Goal: Find specific page/section: Find specific page/section

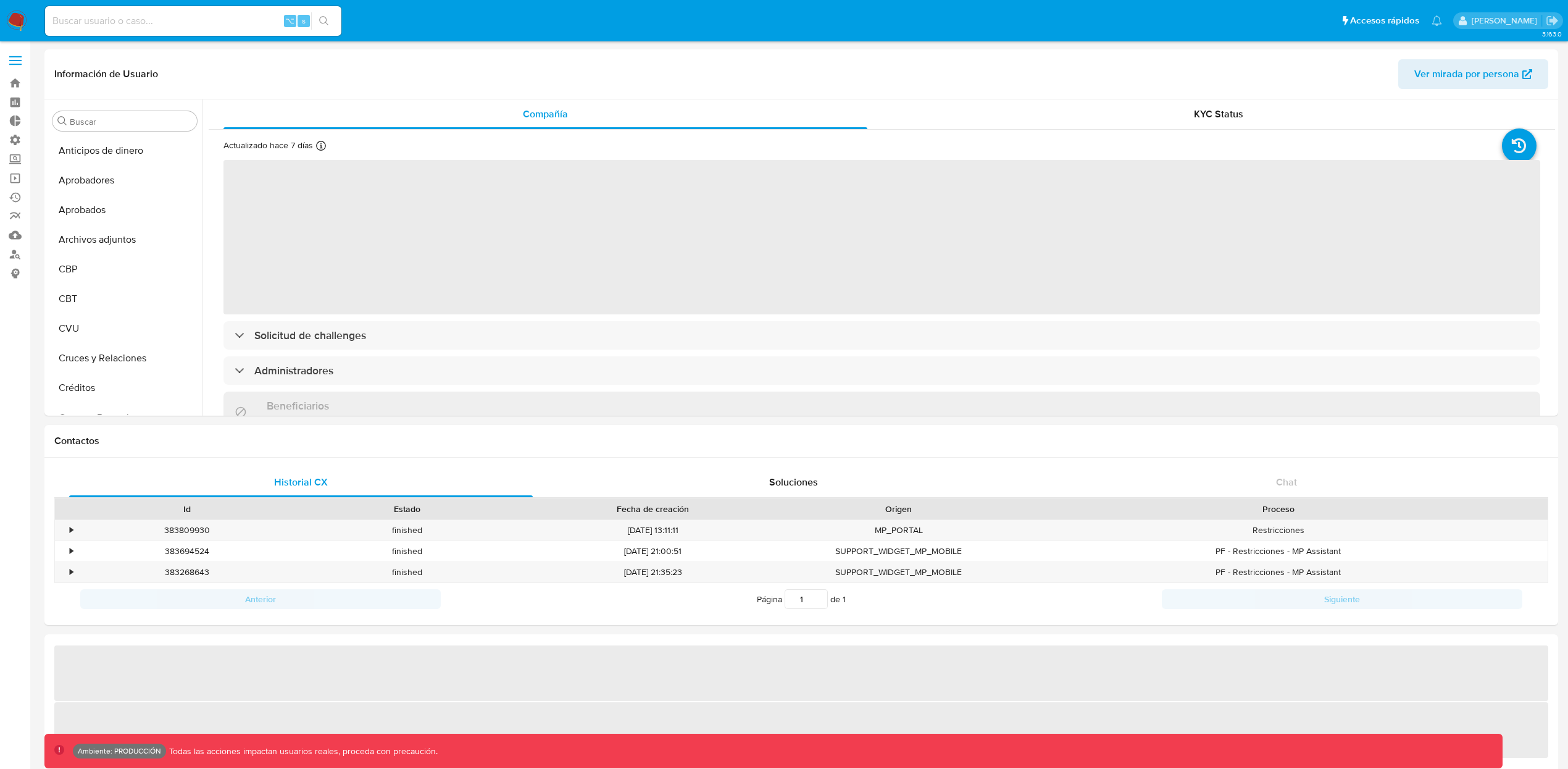
scroll to position [670, 0]
click at [148, 31] on div "⌥ s" at bounding box center [193, 21] width 296 height 30
click at [152, 24] on input at bounding box center [193, 21] width 296 height 16
select select "10"
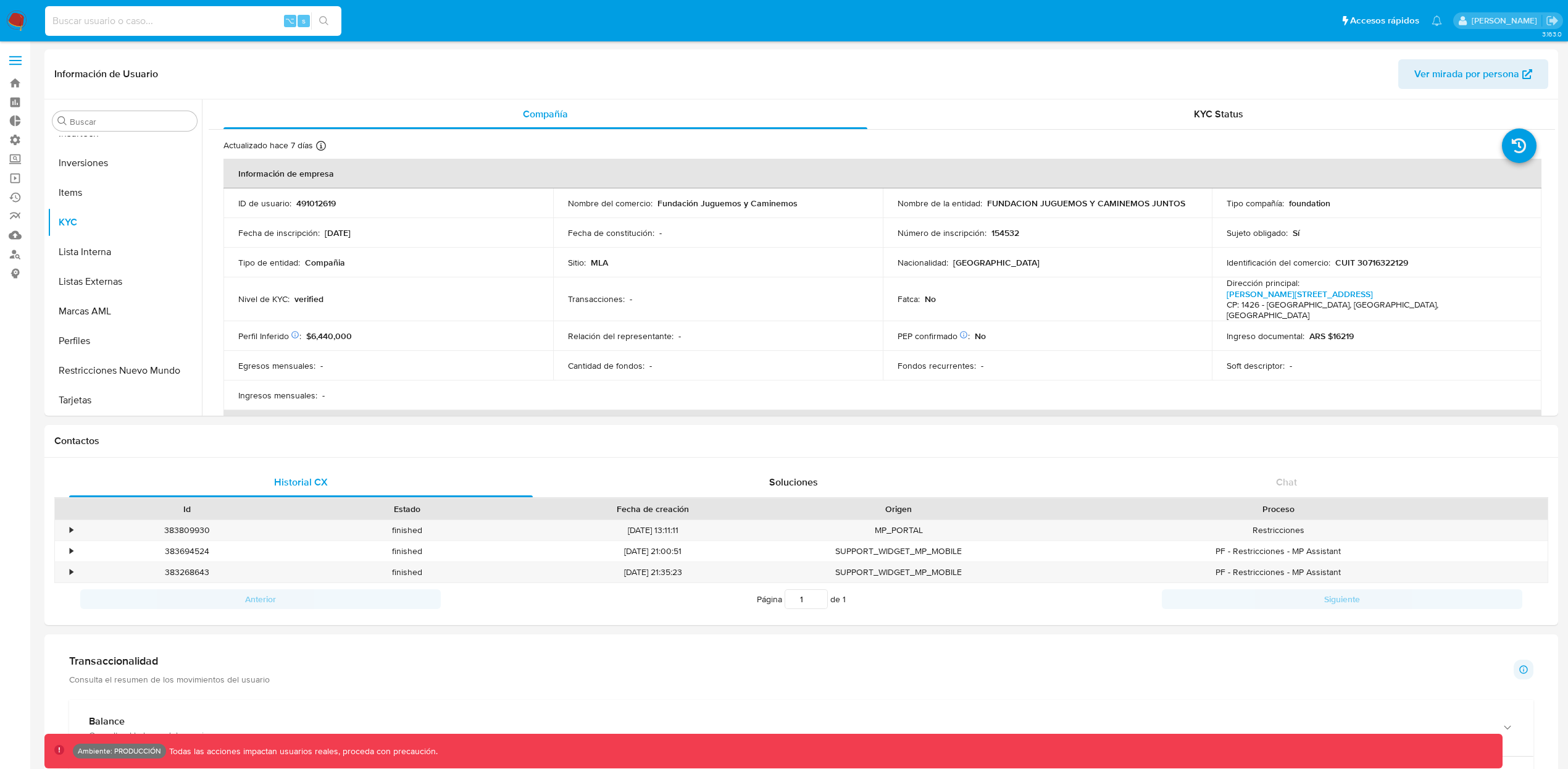
paste input "126042643"
type input "126042643"
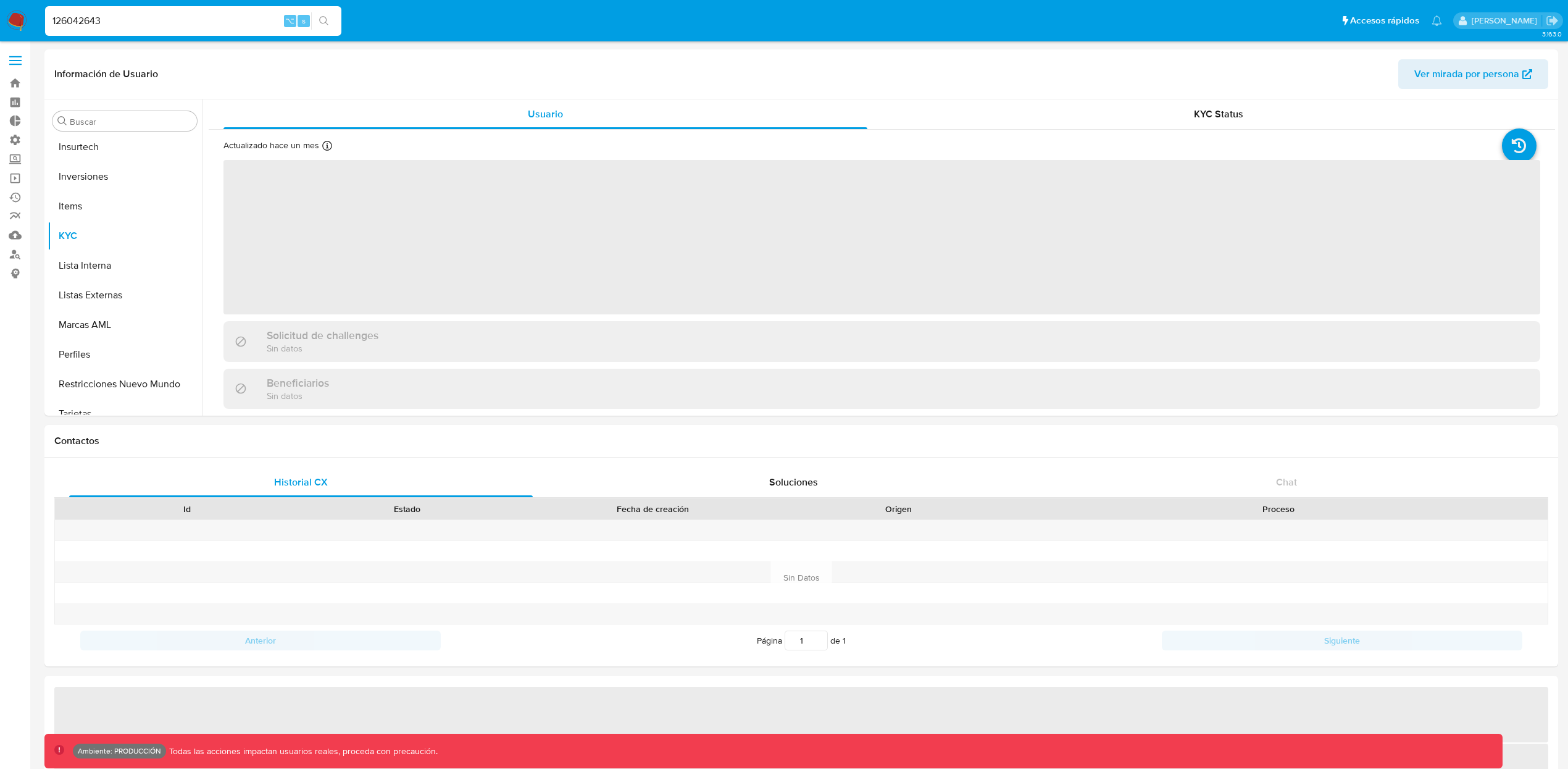
scroll to position [670, 0]
select select "10"
